Goal: Obtain resource: Download file/media

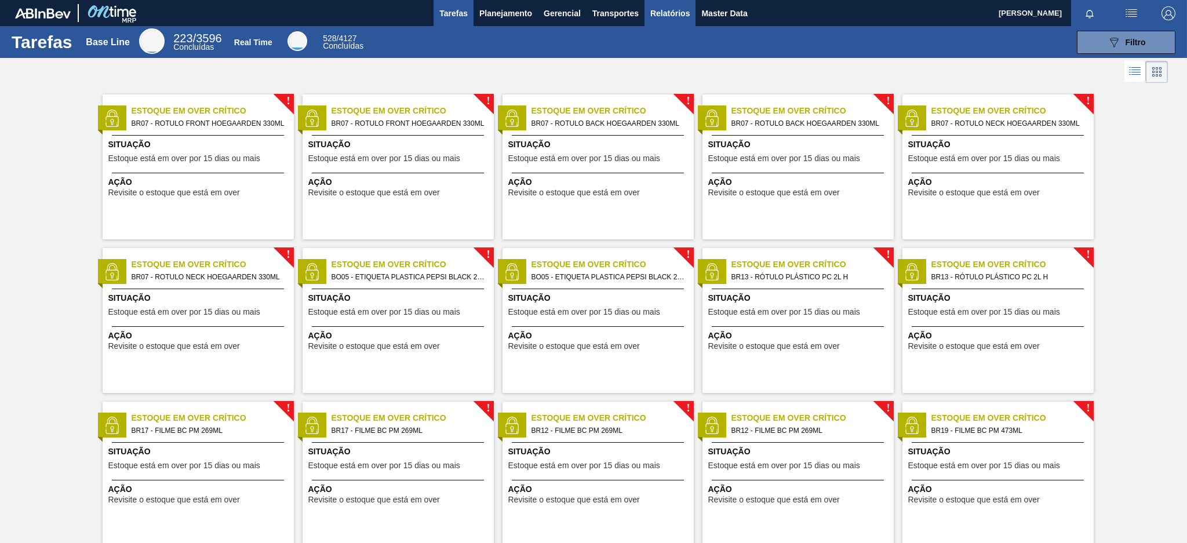
click at [662, 14] on span "Relatórios" at bounding box center [669, 13] width 39 height 14
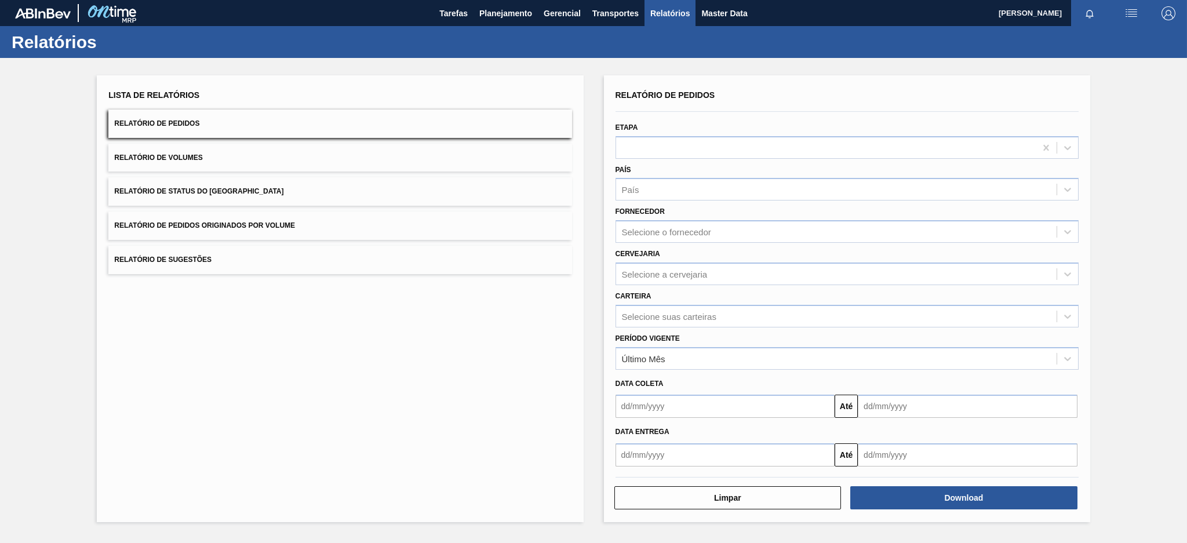
click at [425, 227] on button "Relatório de Pedidos Originados por Volume" at bounding box center [339, 225] width 463 height 28
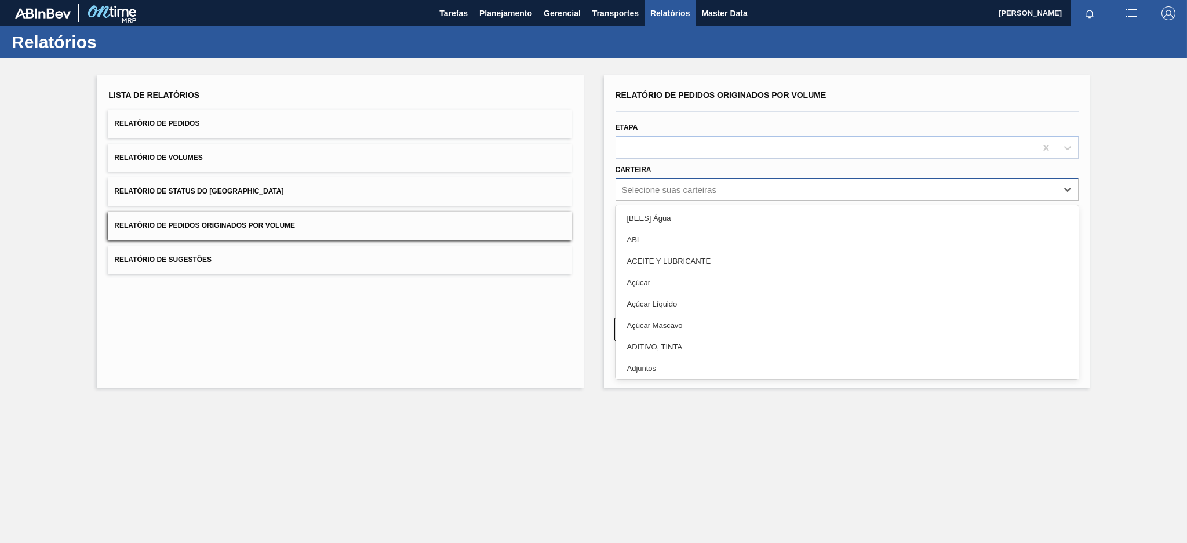
click at [709, 190] on div "Selecione suas carteiras" at bounding box center [669, 190] width 94 height 10
type input "PRE"
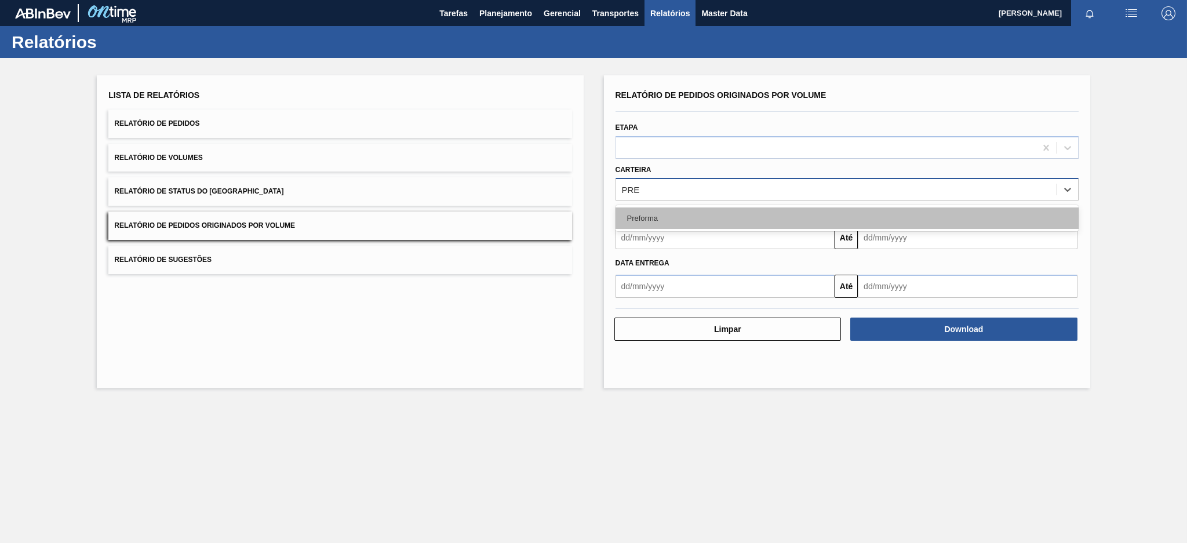
click at [689, 210] on div "Preforma" at bounding box center [846, 217] width 463 height 21
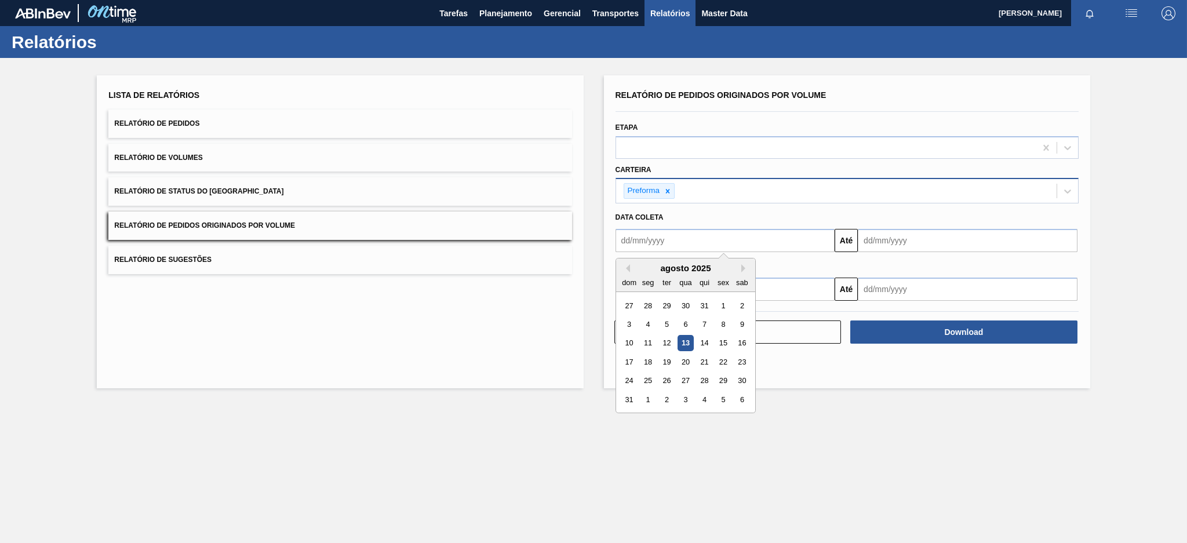
click at [673, 229] on input "text" at bounding box center [725, 240] width 220 height 23
click at [626, 265] on button "Previous Month" at bounding box center [626, 268] width 8 height 8
click at [631, 322] on div "6" at bounding box center [629, 324] width 16 height 16
type input "[DATE]"
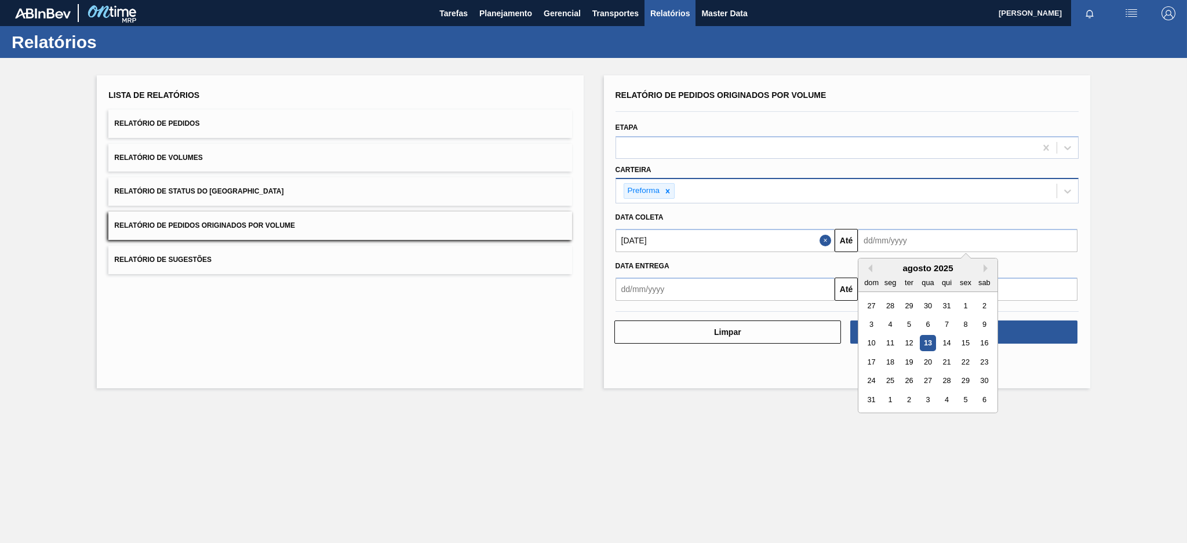
click at [906, 231] on input "text" at bounding box center [968, 240] width 220 height 23
click at [928, 337] on div "13" at bounding box center [928, 343] width 16 height 16
type input "[DATE]"
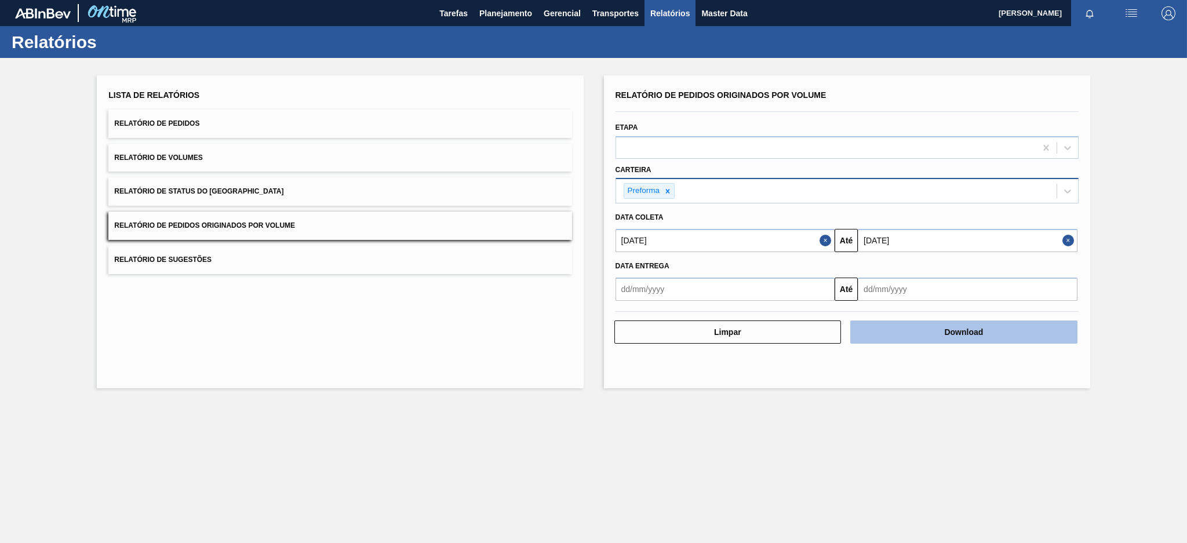
click at [964, 327] on button "Download" at bounding box center [963, 331] width 227 height 23
